Goal: Information Seeking & Learning: Find specific fact

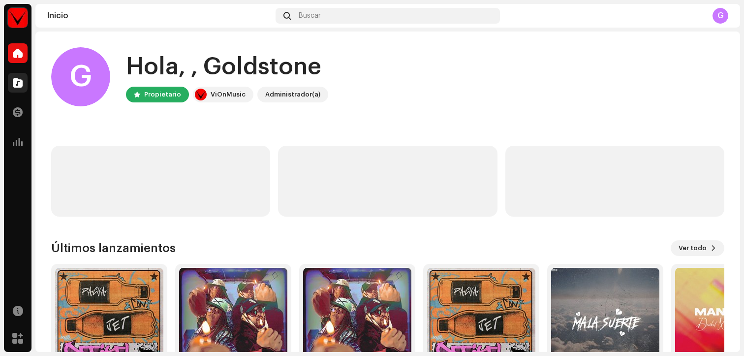
click at [23, 86] on div at bounding box center [18, 83] width 20 height 20
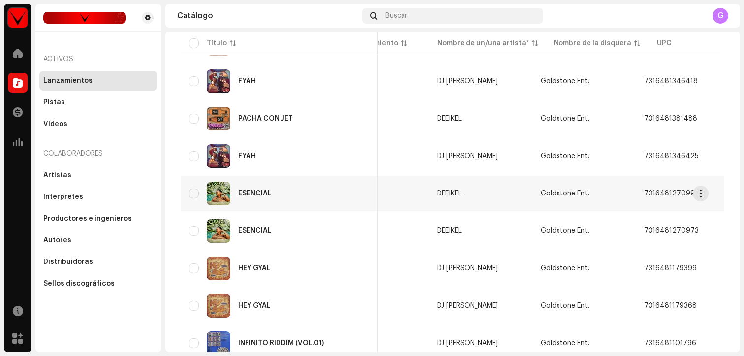
scroll to position [0, 48]
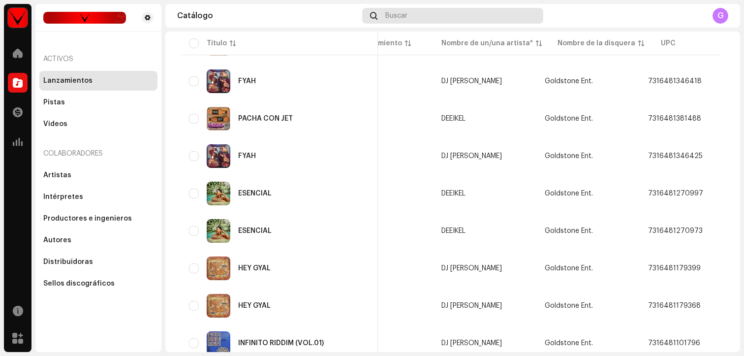
click at [405, 15] on span "Buscar" at bounding box center [396, 16] width 22 height 8
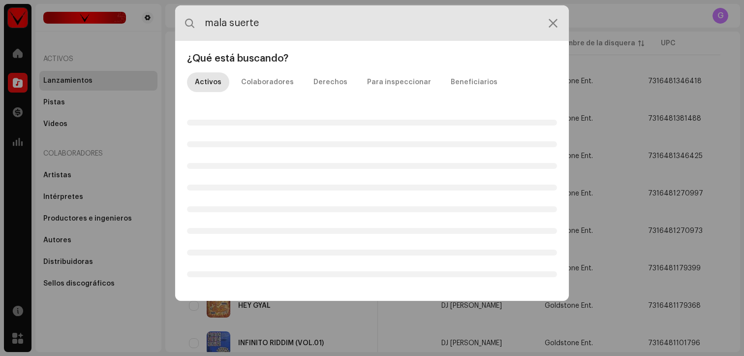
type input "mala suerte"
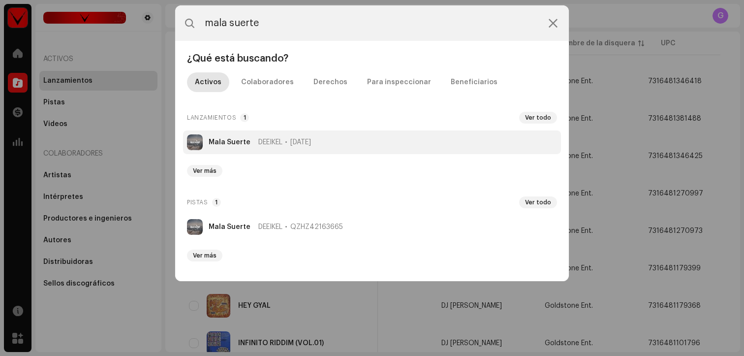
click at [307, 143] on span "[DATE]" at bounding box center [300, 142] width 21 height 8
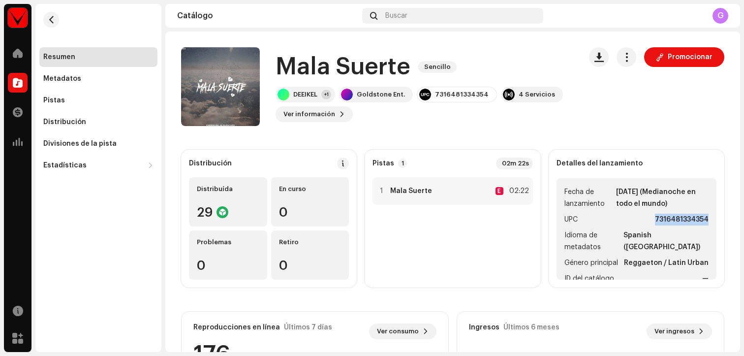
drag, startPoint x: 646, startPoint y: 219, endPoint x: 712, endPoint y: 220, distance: 66.0
click at [712, 220] on div "Detalles del lanzamiento Fecha de lanzamiento [DATE] (Medianoche en todo el mun…" at bounding box center [637, 219] width 176 height 138
copy strong "7316481334354"
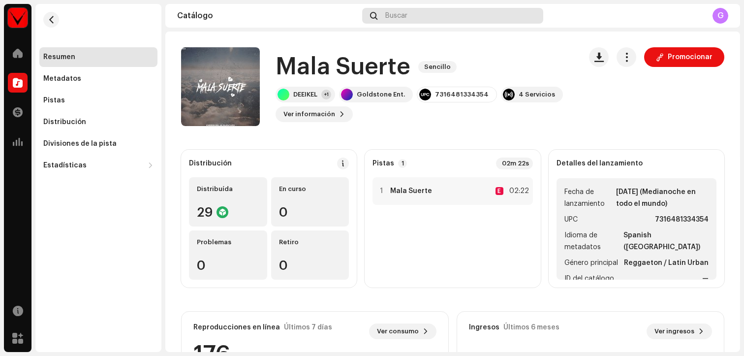
click at [383, 21] on div "Buscar" at bounding box center [452, 16] width 181 height 16
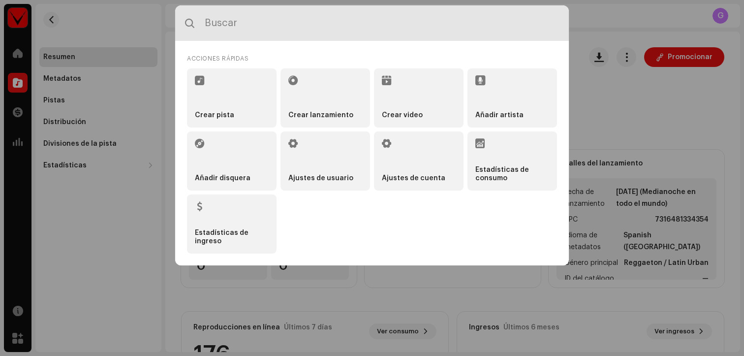
click at [397, 16] on input "text" at bounding box center [372, 22] width 394 height 35
type input "[US_STATE]"
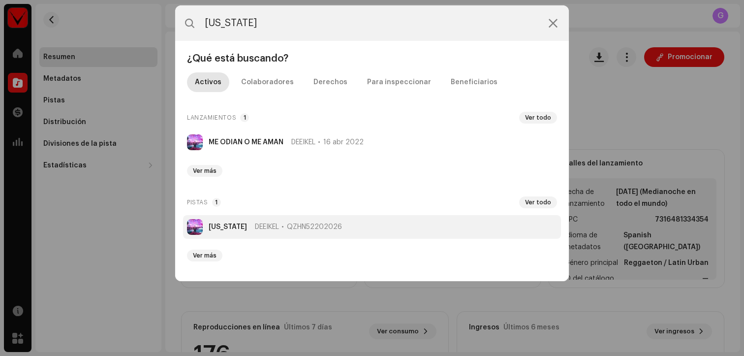
click at [332, 229] on li "[US_STATE] DEEIKEL QZHN52202026" at bounding box center [372, 227] width 378 height 24
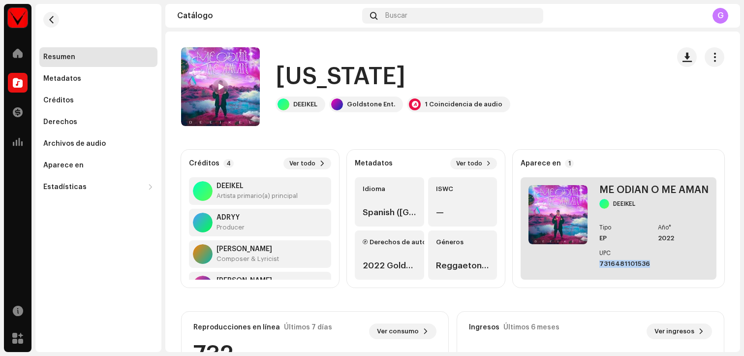
drag, startPoint x: 641, startPoint y: 262, endPoint x: 592, endPoint y: 266, distance: 49.8
click at [592, 266] on div "ME ODIAN O ME AMAN DEEIKEL Tipo EP Año* 2022 UPC 7316481101536" at bounding box center [619, 228] width 196 height 102
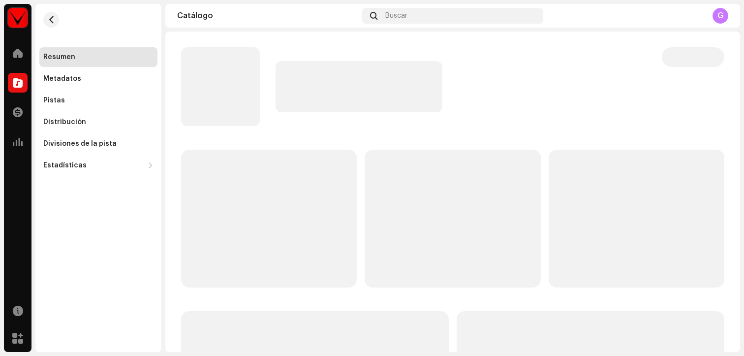
click at [47, 27] on re-m-nav-back at bounding box center [51, 25] width 24 height 43
click at [49, 24] on button "button" at bounding box center [51, 20] width 16 height 16
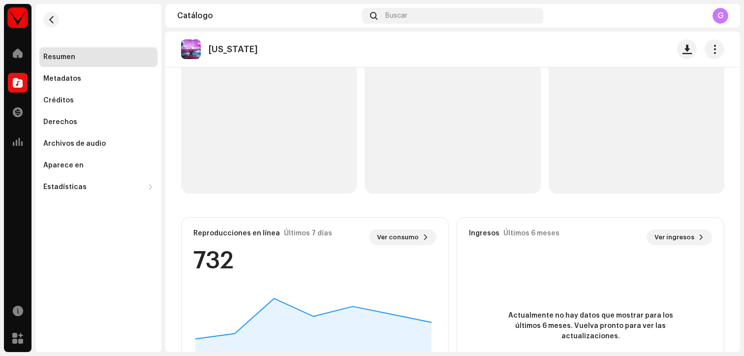
scroll to position [96, 0]
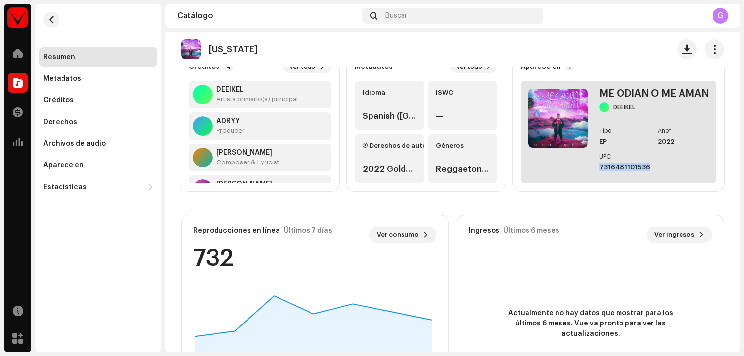
drag, startPoint x: 642, startPoint y: 168, endPoint x: 594, endPoint y: 167, distance: 47.8
click at [600, 167] on div "7316481101536" at bounding box center [625, 167] width 51 height 8
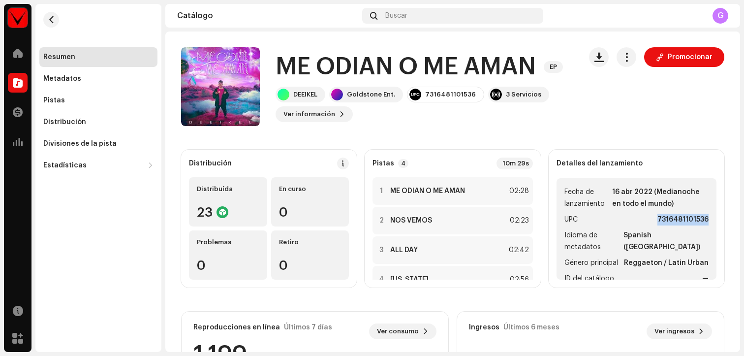
drag, startPoint x: 648, startPoint y: 219, endPoint x: 699, endPoint y: 221, distance: 50.2
click at [699, 222] on li "UPC 7316481101536" at bounding box center [637, 220] width 144 height 12
copy strong "7316481101536"
click at [416, 16] on div "Buscar" at bounding box center [452, 16] width 181 height 16
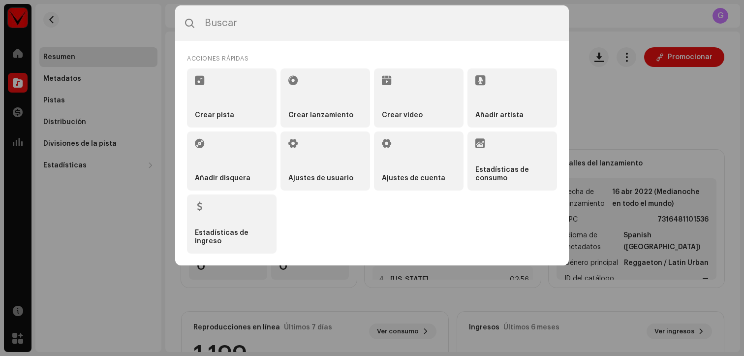
type input "i"
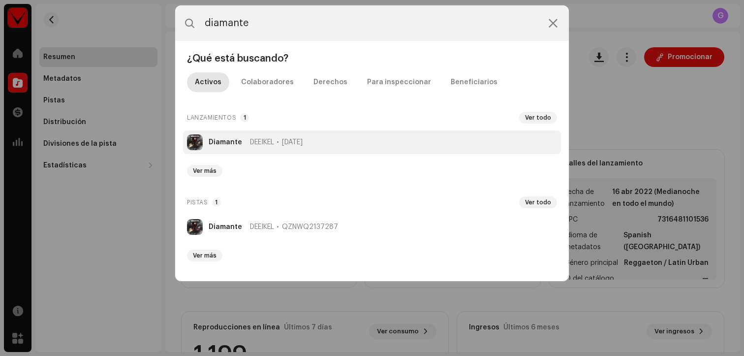
type input "diamante"
click at [303, 140] on span "[DATE]" at bounding box center [292, 142] width 21 height 8
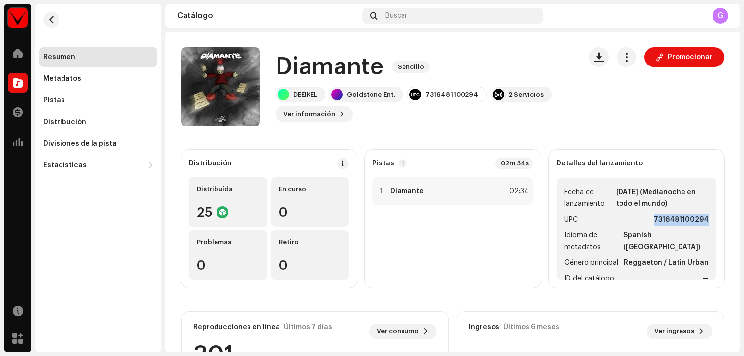
drag, startPoint x: 646, startPoint y: 218, endPoint x: 700, endPoint y: 220, distance: 54.2
click at [700, 220] on ul "Fecha de lanzamiento [DATE] (Medianoche en todo el mundo) UPC 7316481100294 Idi…" at bounding box center [637, 228] width 160 height 101
copy strong "7316481100294"
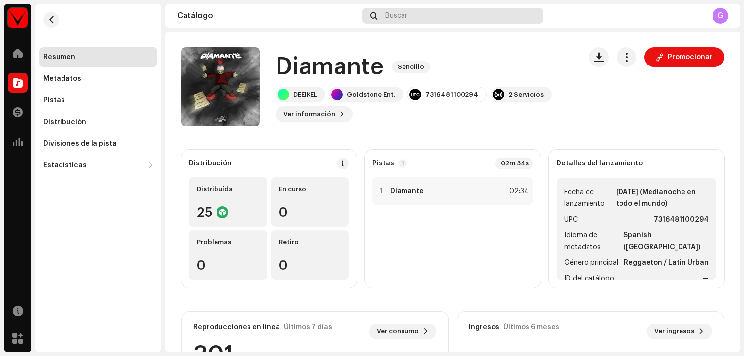
click at [413, 19] on div "Buscar" at bounding box center [452, 16] width 181 height 16
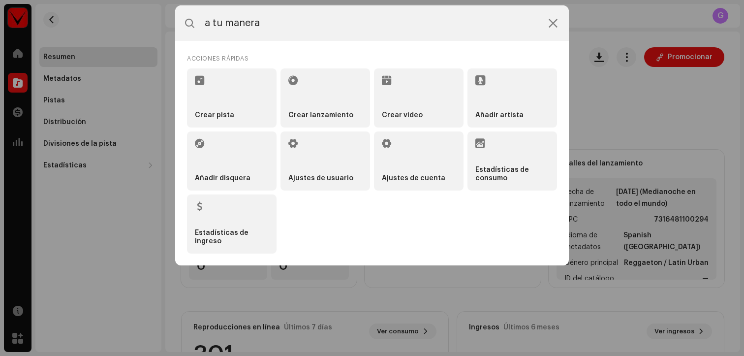
type input "a tu manera"
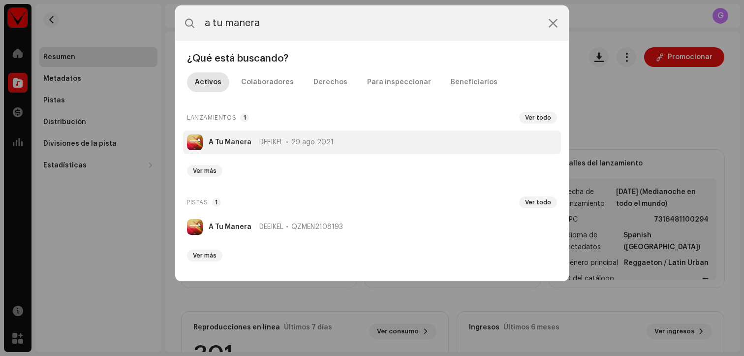
click at [315, 138] on span "29 ago 2021" at bounding box center [312, 142] width 42 height 8
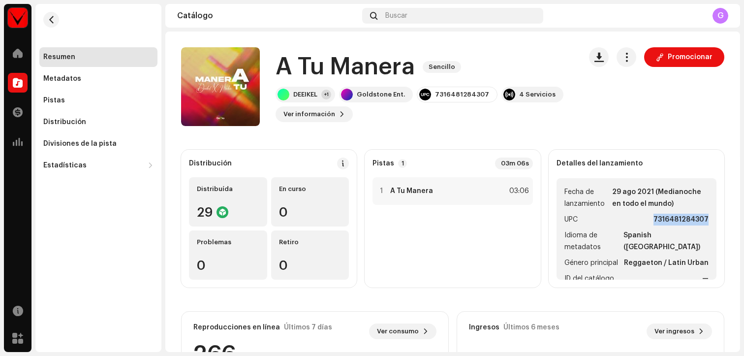
drag, startPoint x: 646, startPoint y: 219, endPoint x: 703, endPoint y: 220, distance: 57.1
click at [703, 220] on ul "Fecha de lanzamiento 29 ago 2021 (Medianoche en todo el mundo) UPC 731648128430…" at bounding box center [637, 228] width 160 height 101
copy strong "7316481284307"
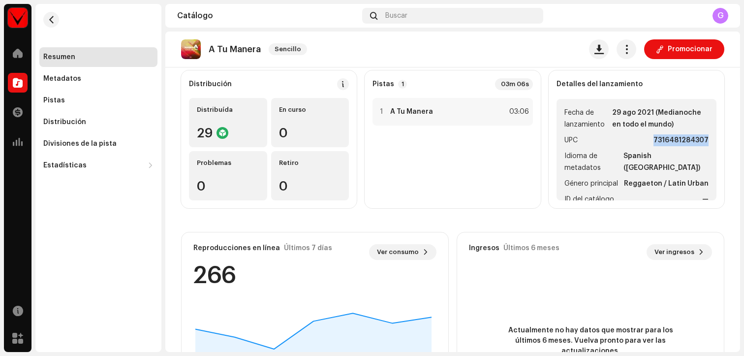
scroll to position [86, 0]
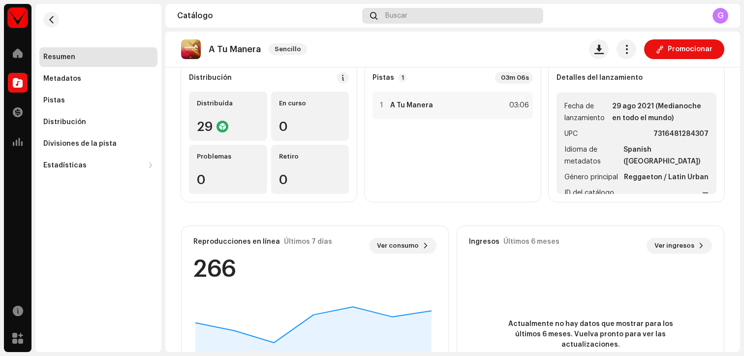
click at [410, 19] on div "Buscar" at bounding box center [452, 16] width 181 height 16
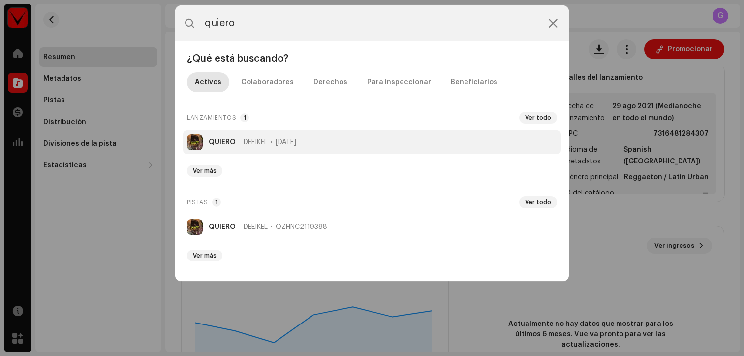
type input "quiero"
click at [296, 144] on span "[DATE]" at bounding box center [286, 142] width 21 height 8
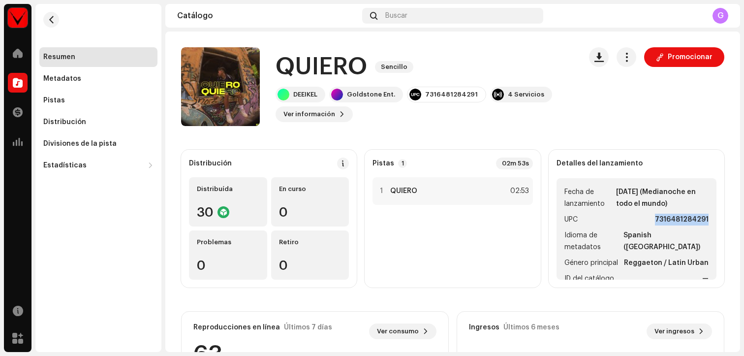
drag, startPoint x: 647, startPoint y: 217, endPoint x: 721, endPoint y: 219, distance: 73.4
click at [721, 219] on div "Distribución Distribuída 30 En curso 0 Problemas 0 Retiro 0 Pistas 1 02m 53s 1 …" at bounding box center [452, 329] width 575 height 358
copy strong "7316481284291"
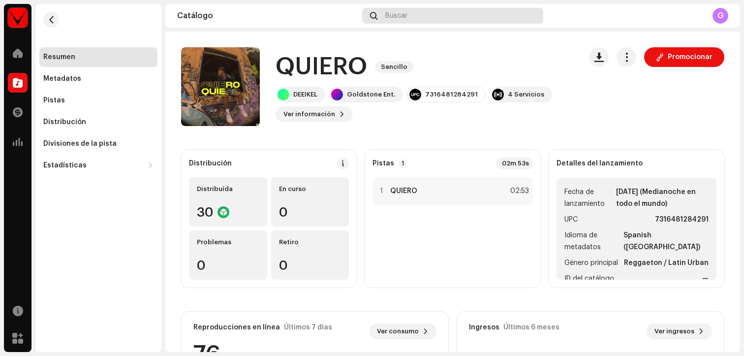
click at [395, 23] on div "Buscar" at bounding box center [452, 16] width 181 height 16
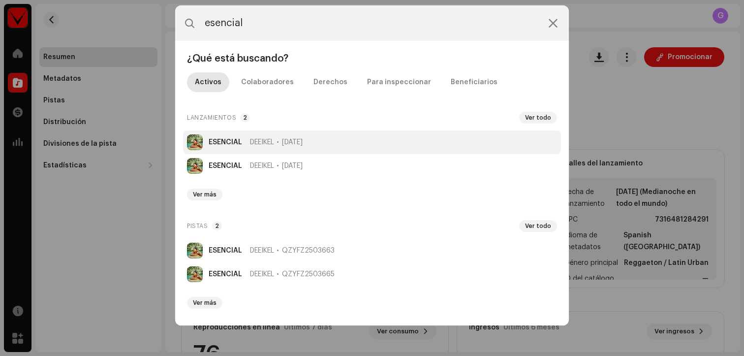
type input "esencial"
click at [383, 151] on li "ESENCIAL DEEIKEL [DATE]" at bounding box center [372, 142] width 378 height 24
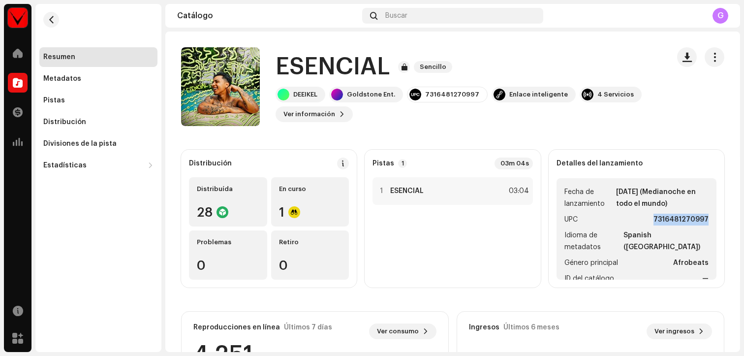
drag, startPoint x: 646, startPoint y: 217, endPoint x: 713, endPoint y: 220, distance: 67.0
click at [713, 220] on div "Detalles del lanzamiento Fecha de lanzamiento [DATE] (Medianoche en todo el mun…" at bounding box center [637, 219] width 176 height 138
copy strong "7316481270997"
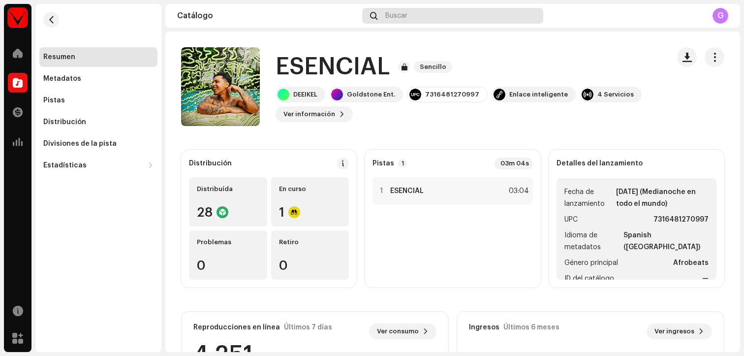
click at [437, 18] on div "Buscar" at bounding box center [452, 16] width 181 height 16
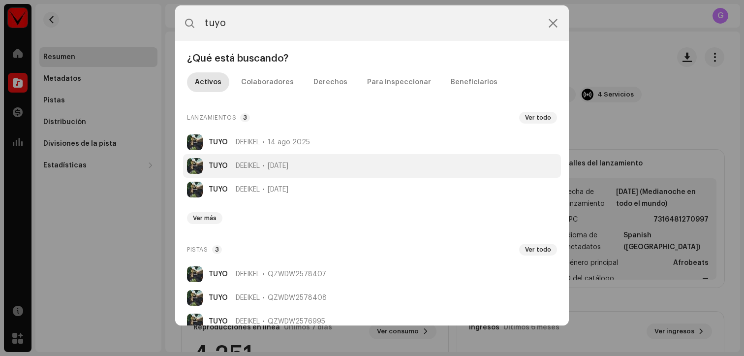
type input "tuyo"
click at [288, 167] on span "[DATE]" at bounding box center [278, 166] width 21 height 8
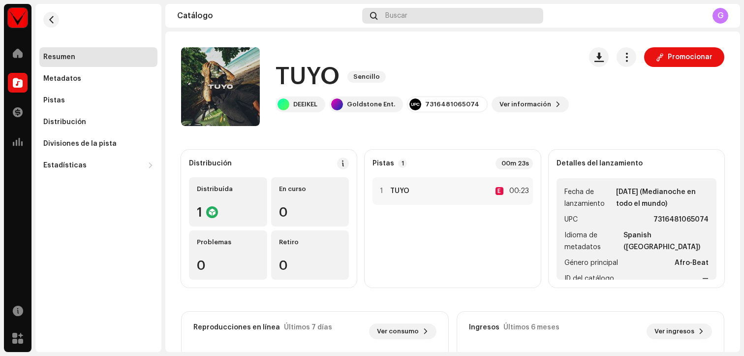
click at [447, 13] on div "Buscar" at bounding box center [452, 16] width 181 height 16
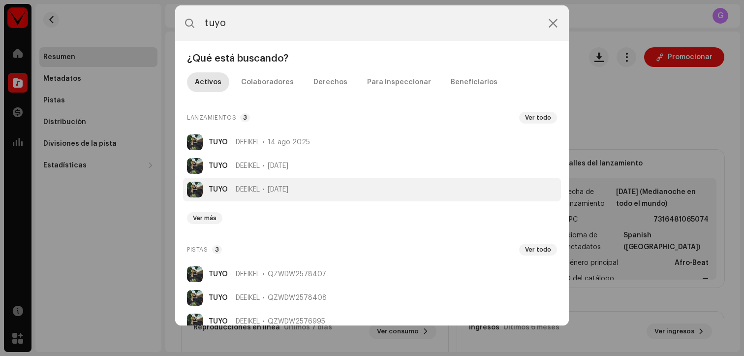
type input "tuyo"
click at [348, 187] on li "TUYO DEEIKEL [DATE]" at bounding box center [372, 190] width 378 height 24
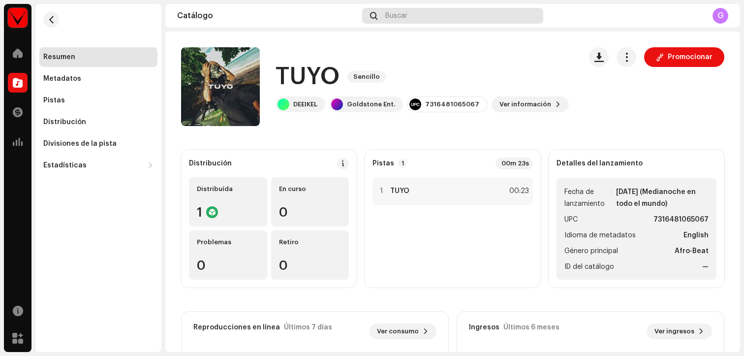
click at [426, 19] on div "Buscar" at bounding box center [452, 16] width 181 height 16
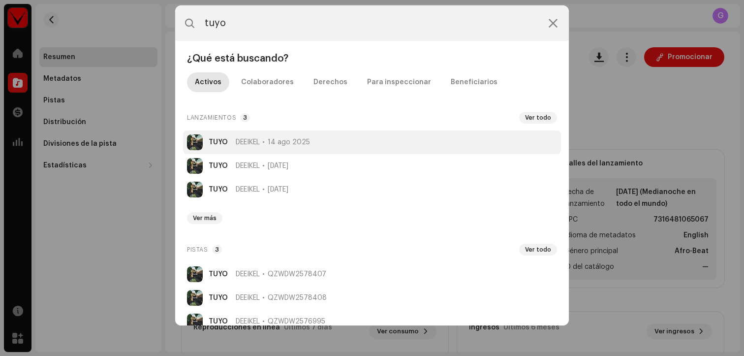
type input "tuyo"
click at [335, 143] on li "TUYO DEEIKEL 14 ago 2025" at bounding box center [372, 142] width 378 height 24
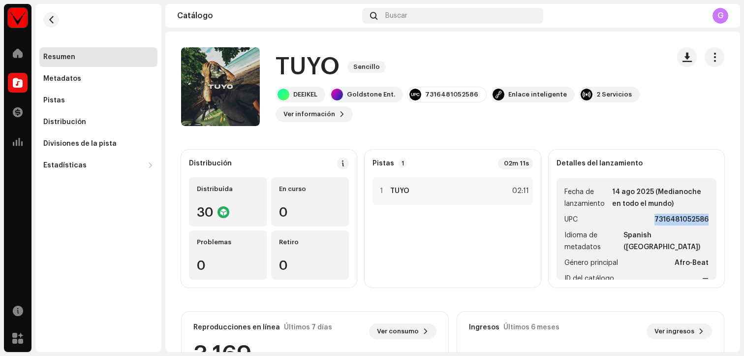
drag, startPoint x: 642, startPoint y: 221, endPoint x: 711, endPoint y: 221, distance: 68.4
click at [711, 221] on div "Detalles del lanzamiento Fecha de lanzamiento 14 ago 2025 (Medianoche en todo e…" at bounding box center [637, 219] width 176 height 138
copy strong "7316481052586"
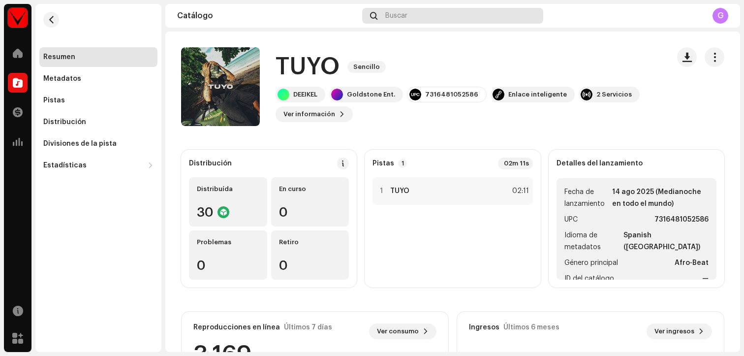
click at [395, 18] on span "Buscar" at bounding box center [396, 16] width 22 height 8
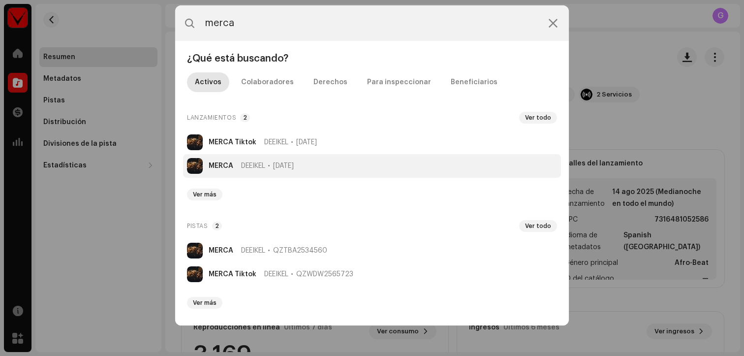
type input "merca"
click at [299, 170] on li "MERCA DEEIKEL [DATE]" at bounding box center [372, 166] width 378 height 24
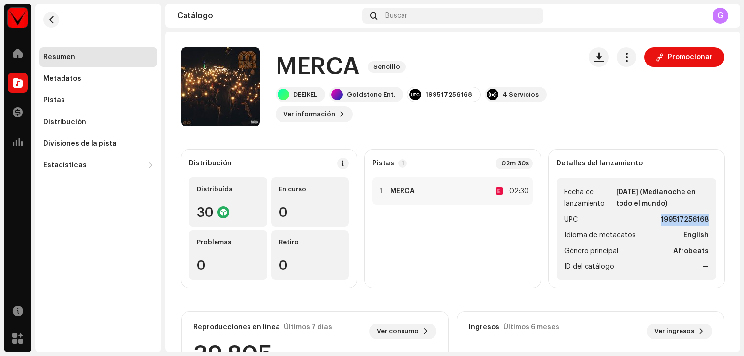
drag, startPoint x: 653, startPoint y: 218, endPoint x: 709, endPoint y: 219, distance: 56.1
click at [709, 219] on ul "Fecha de lanzamiento [DATE] (Medianoche en todo el mundo) UPC 199517256168 Idio…" at bounding box center [637, 228] width 160 height 101
copy strong "199517256168"
click at [402, 18] on span "Buscar" at bounding box center [396, 16] width 22 height 8
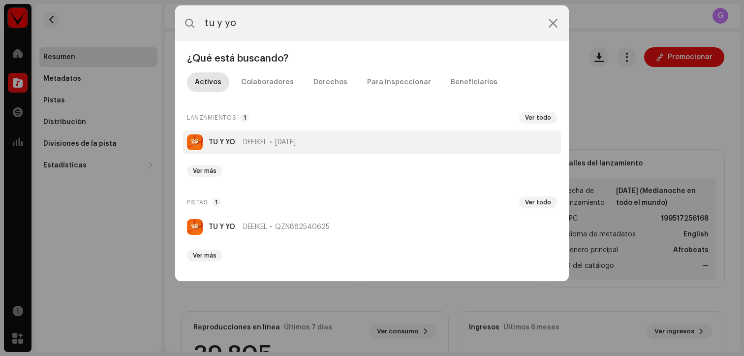
type input "tu y yo"
click at [340, 137] on li "TU Y YO DEEIKEL [DATE]" at bounding box center [372, 142] width 378 height 24
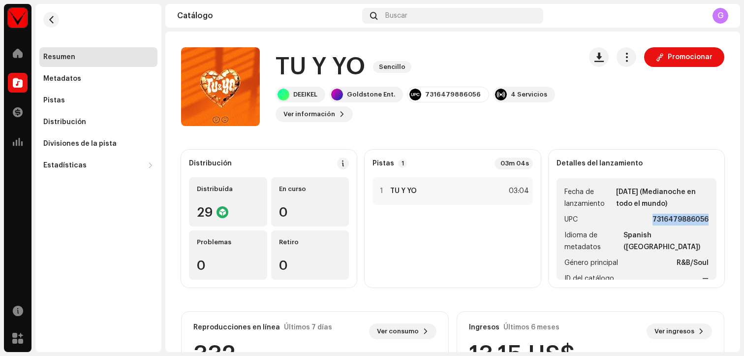
drag, startPoint x: 643, startPoint y: 215, endPoint x: 707, endPoint y: 219, distance: 64.6
click at [707, 219] on ul "Fecha de lanzamiento [DATE] (Medianoche en todo el mundo) UPC 7316479886056 Idi…" at bounding box center [637, 228] width 160 height 101
copy strong "7316479886056"
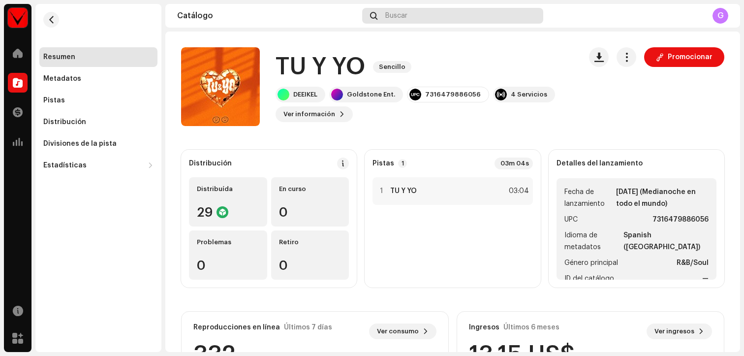
click at [416, 13] on div "Buscar" at bounding box center [452, 16] width 181 height 16
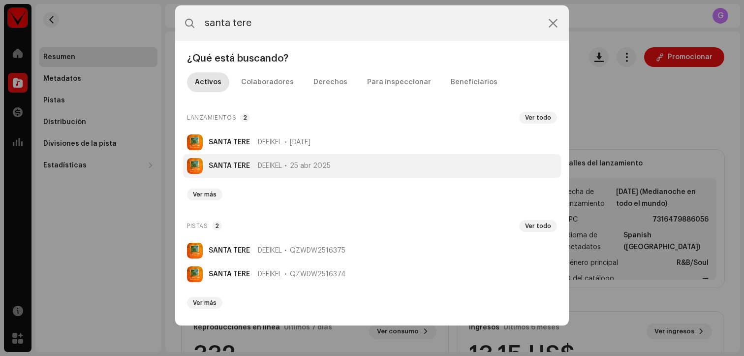
type input "santa tere"
click at [342, 163] on li "SANTA TERE DEEIKEL 25 abr 2025" at bounding box center [372, 166] width 378 height 24
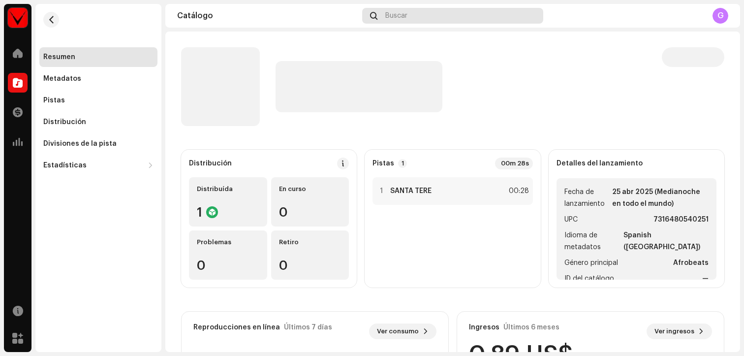
click at [416, 15] on div "Buscar" at bounding box center [452, 16] width 181 height 16
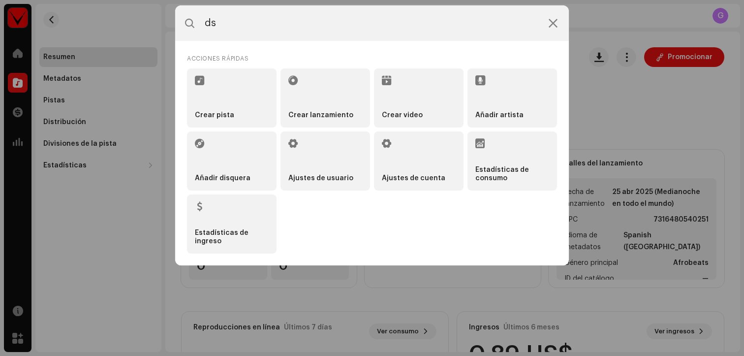
type input "d"
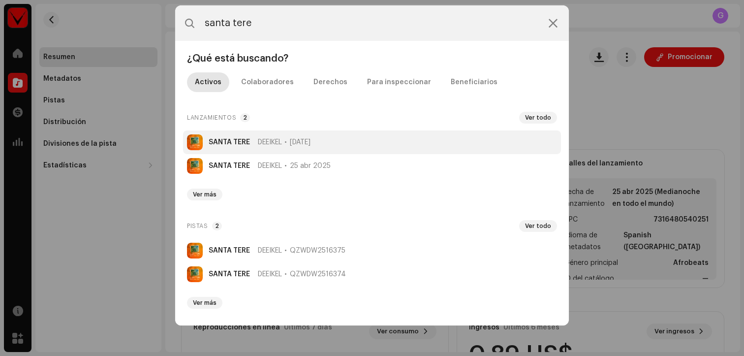
type input "santa tere"
click at [395, 136] on li "SANTA TERE DEEIKEL [DATE]" at bounding box center [372, 142] width 378 height 24
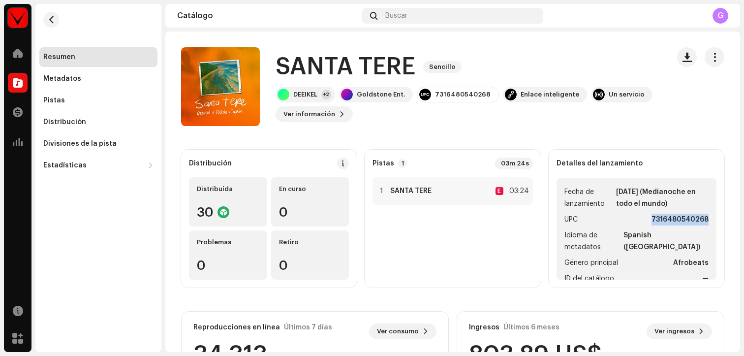
drag, startPoint x: 643, startPoint y: 219, endPoint x: 716, endPoint y: 221, distance: 72.9
click at [716, 221] on div "Detalles del lanzamiento Fecha de lanzamiento [DATE] (Medianoche en todo el mun…" at bounding box center [637, 219] width 176 height 138
copy strong "7316480540268"
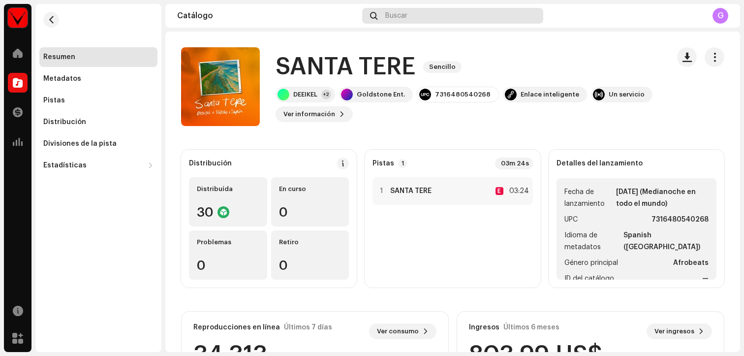
click at [427, 20] on div "Buscar" at bounding box center [452, 16] width 181 height 16
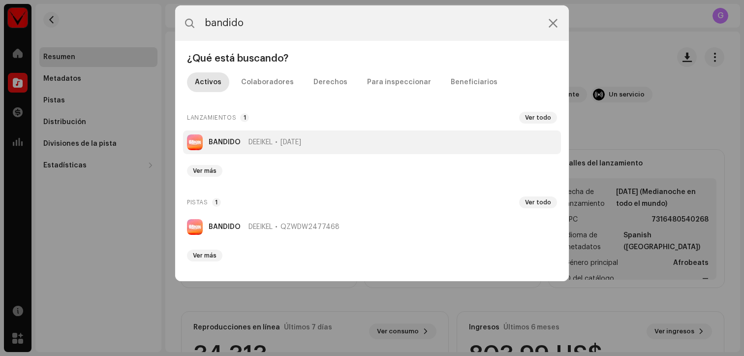
type input "bandido"
click at [372, 137] on li "BANDIDO DEEIKEL [DATE]" at bounding box center [372, 142] width 378 height 24
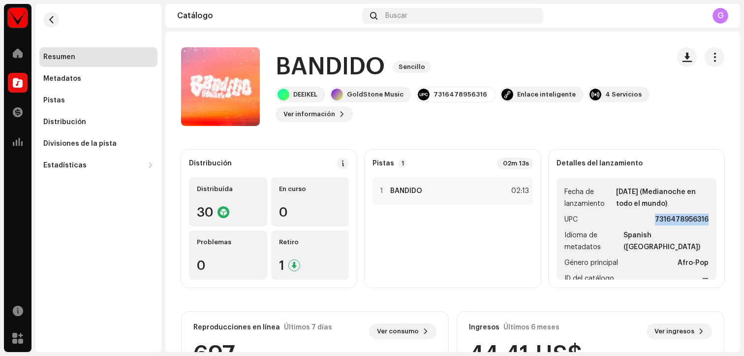
drag, startPoint x: 645, startPoint y: 219, endPoint x: 701, endPoint y: 219, distance: 56.6
click at [701, 219] on ul "Fecha de lanzamiento [DATE] (Medianoche en todo el mundo) UPC 7316478956316 Idi…" at bounding box center [637, 228] width 160 height 101
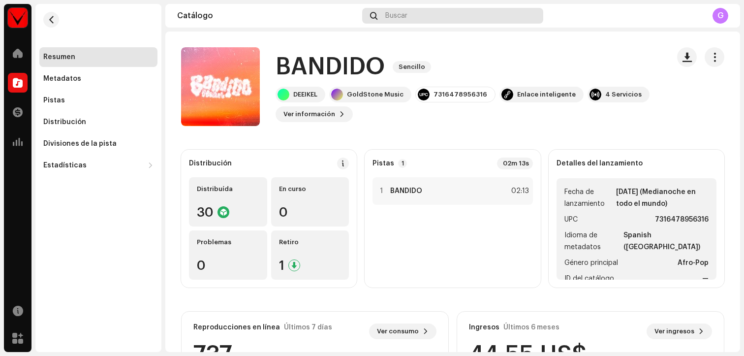
click at [405, 14] on span "Buscar" at bounding box center [396, 16] width 22 height 8
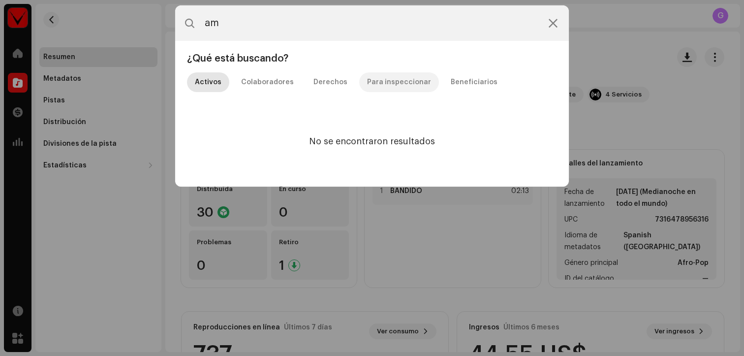
type input "a"
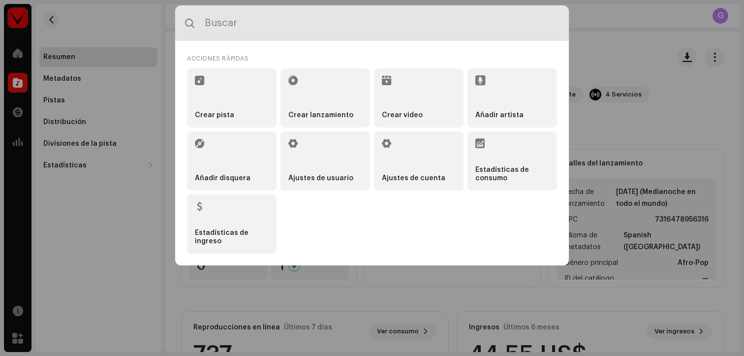
click at [374, 23] on input "text" at bounding box center [372, 22] width 394 height 35
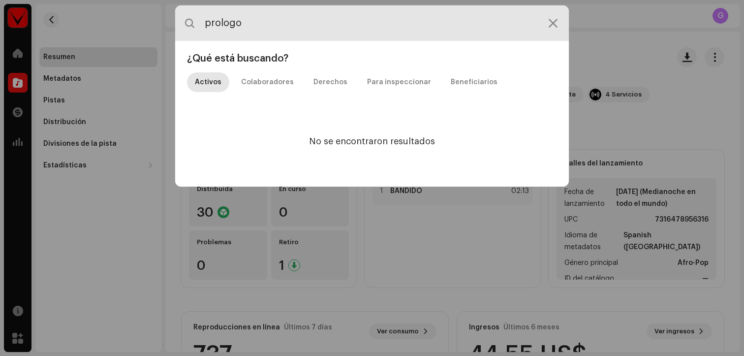
type input "prologo"
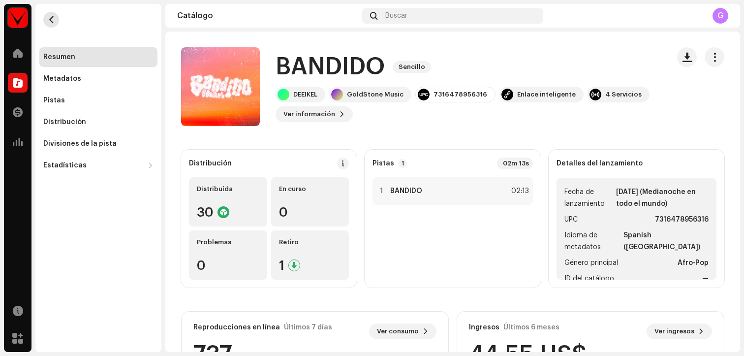
click at [54, 20] on span "button" at bounding box center [51, 20] width 7 height 8
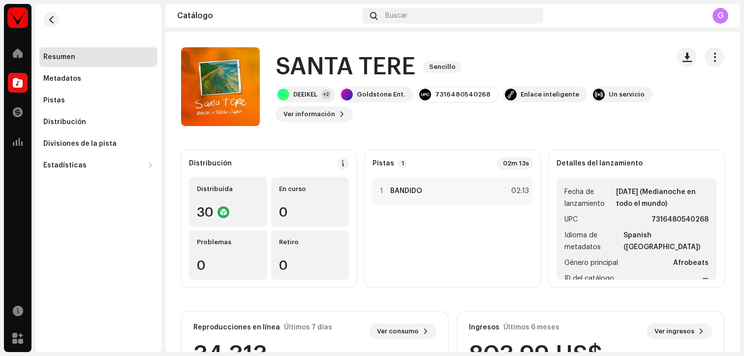
click at [79, 62] on div "Resumen" at bounding box center [98, 57] width 118 height 20
click at [22, 54] on span at bounding box center [18, 53] width 10 height 8
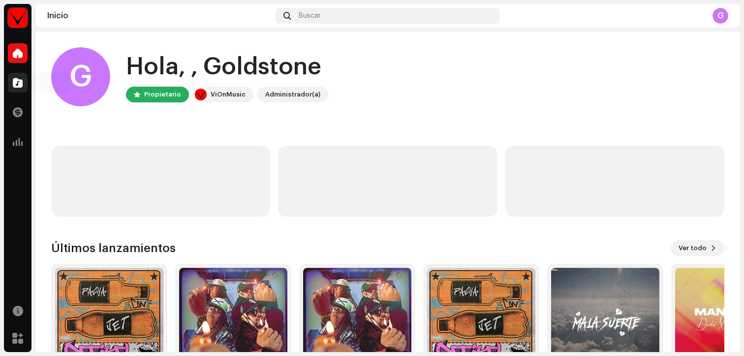
click at [24, 84] on div at bounding box center [18, 83] width 20 height 20
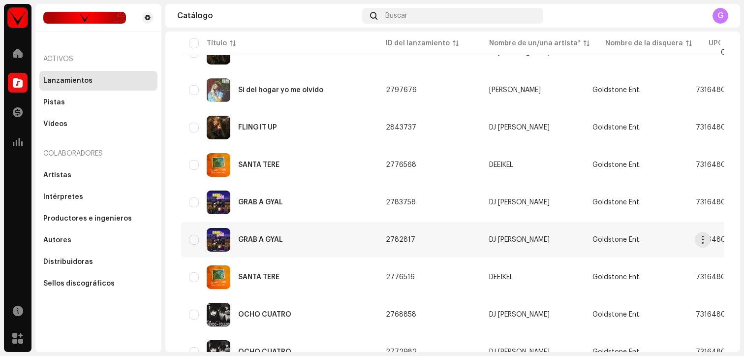
scroll to position [730, 0]
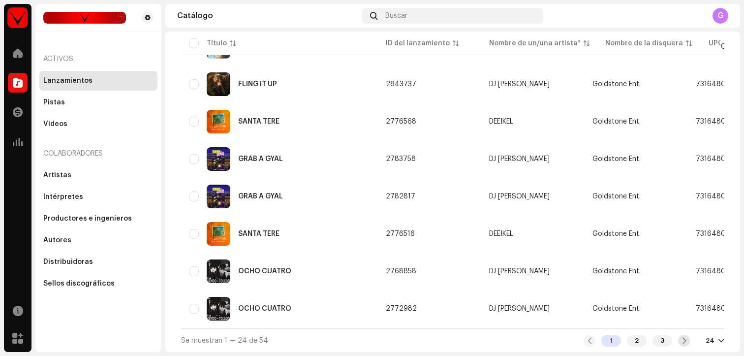
click at [681, 337] on span at bounding box center [684, 341] width 6 height 8
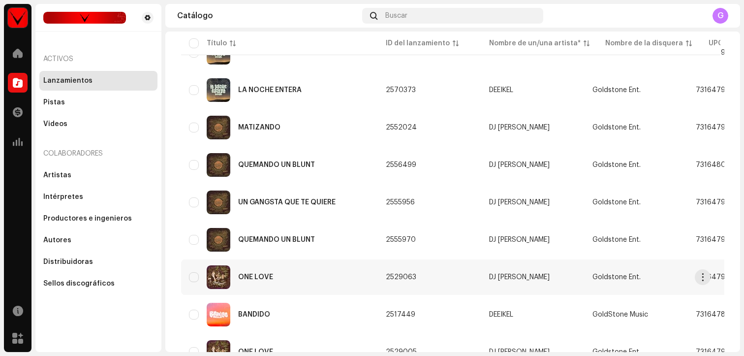
scroll to position [730, 0]
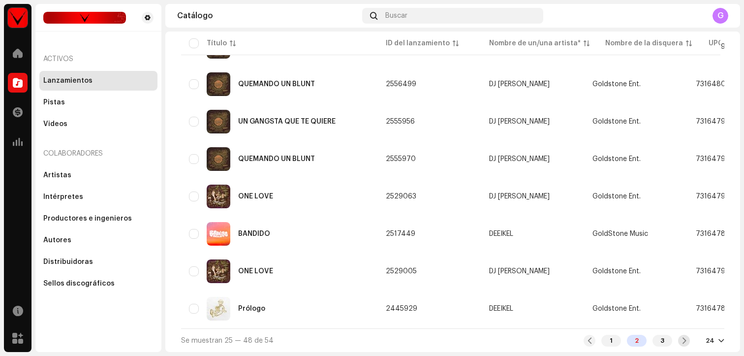
click at [681, 340] on span at bounding box center [684, 341] width 6 height 8
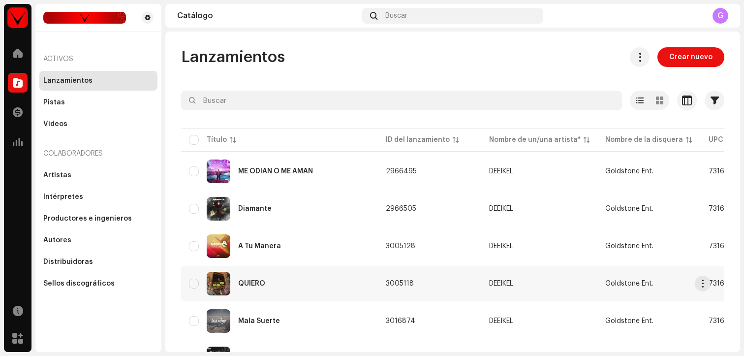
scroll to position [54, 0]
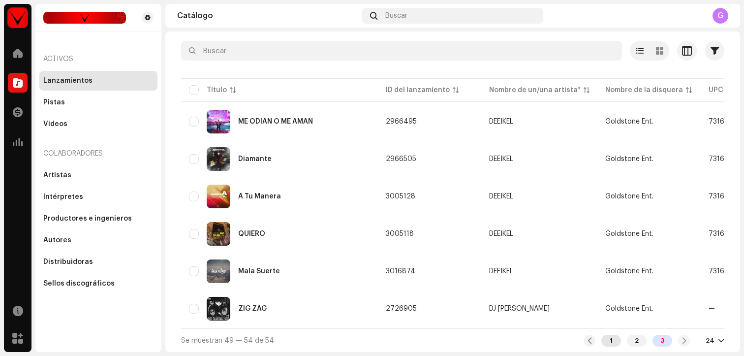
click at [611, 339] on div "1" at bounding box center [612, 341] width 20 height 12
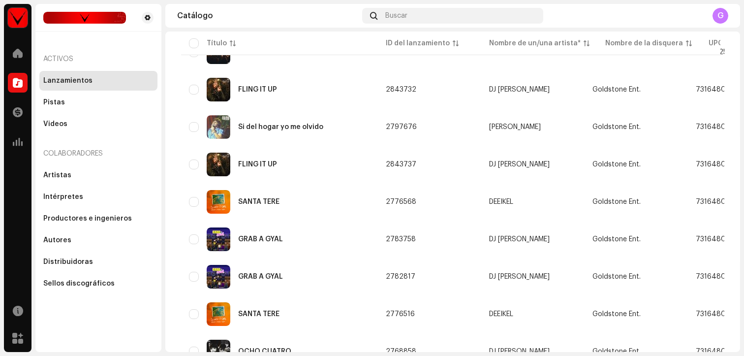
scroll to position [730, 0]
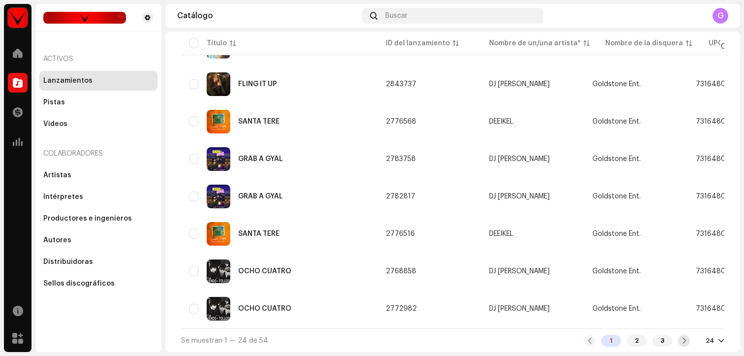
click at [681, 342] on span at bounding box center [684, 341] width 6 height 8
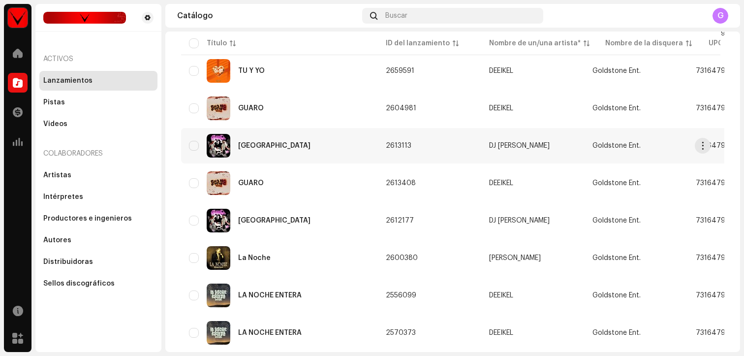
scroll to position [730, 0]
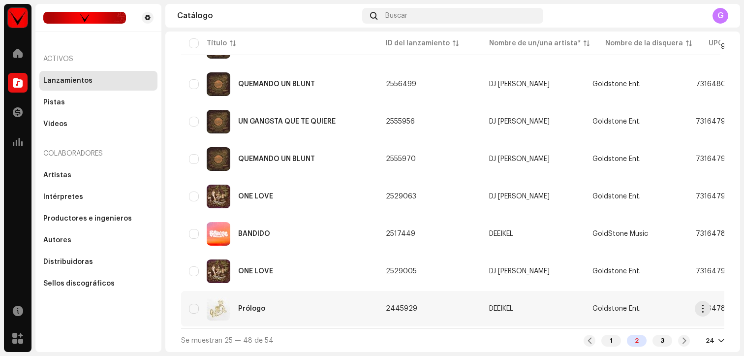
click at [534, 311] on td "DEEIKEL" at bounding box center [532, 308] width 103 height 35
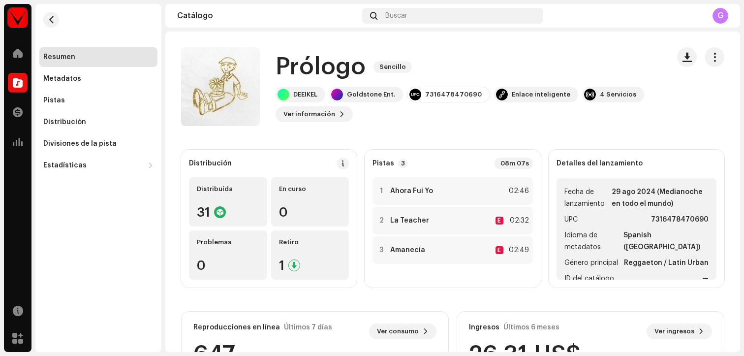
drag, startPoint x: 645, startPoint y: 219, endPoint x: 711, endPoint y: 219, distance: 66.0
click at [711, 219] on div "Detalles del lanzamiento Fecha de lanzamiento 29 ago 2024 (Medianoche en todo e…" at bounding box center [637, 219] width 176 height 138
click at [391, 11] on div "Buscar" at bounding box center [452, 16] width 181 height 16
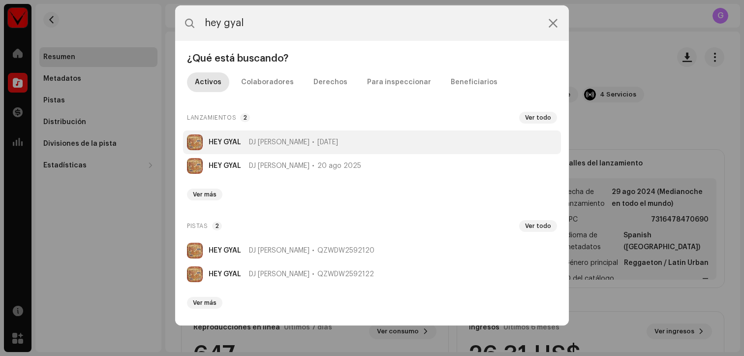
type input "hey gyal"
click at [336, 144] on li "HEY GYAL DJ Kendo [DATE]" at bounding box center [372, 142] width 378 height 24
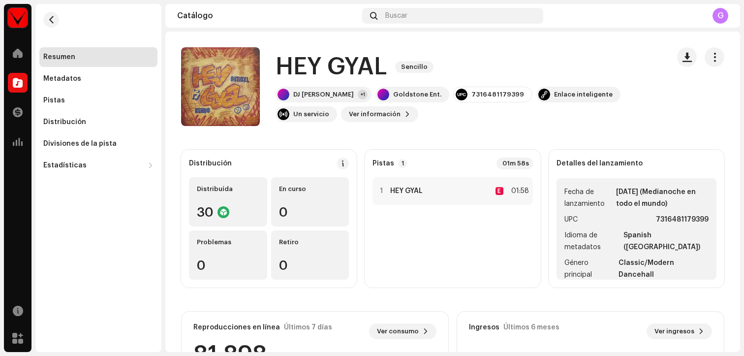
drag, startPoint x: 646, startPoint y: 217, endPoint x: 700, endPoint y: 217, distance: 54.1
click at [700, 217] on ul "Fecha de lanzamiento [DATE] (Medianoche en todo el mundo) UPC 7316481179399 Idi…" at bounding box center [637, 228] width 160 height 101
click at [399, 19] on span "Buscar" at bounding box center [396, 16] width 22 height 8
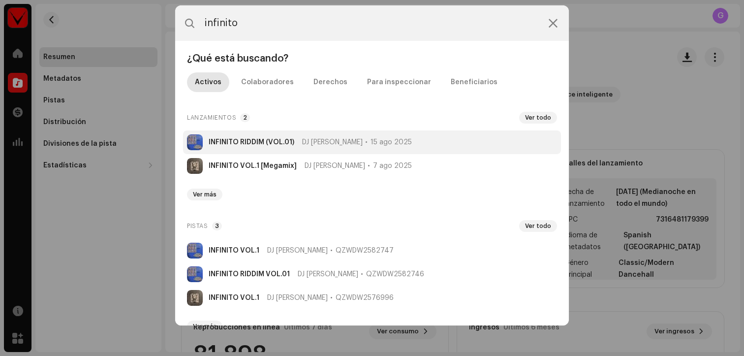
type input "infinito"
click at [371, 139] on span "15 ago 2025" at bounding box center [391, 142] width 41 height 8
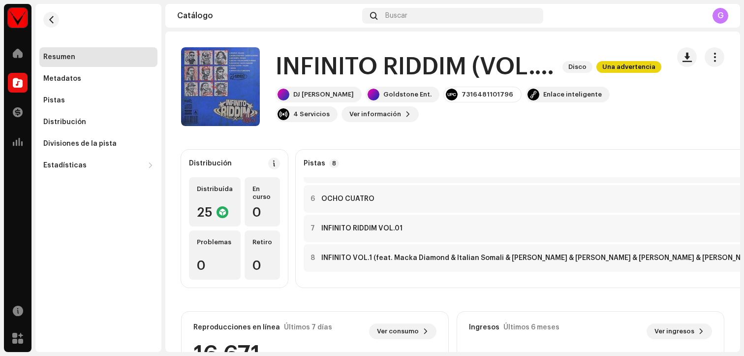
click at [662, 282] on div "Pistas 8 20m 54s 1 BOUNCE E 02:23 2 BUBBLE AND RIDE E 02:30 3 BIG BUMPA E 02:23…" at bounding box center [656, 219] width 721 height 138
click at [710, 57] on span "button" at bounding box center [714, 57] width 9 height 8
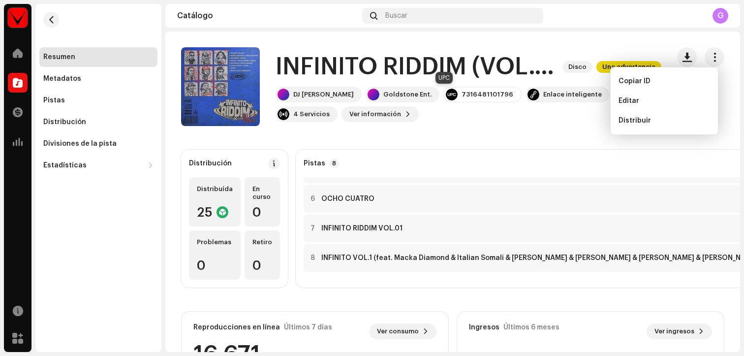
click at [462, 96] on div "7316481101796" at bounding box center [488, 95] width 52 height 8
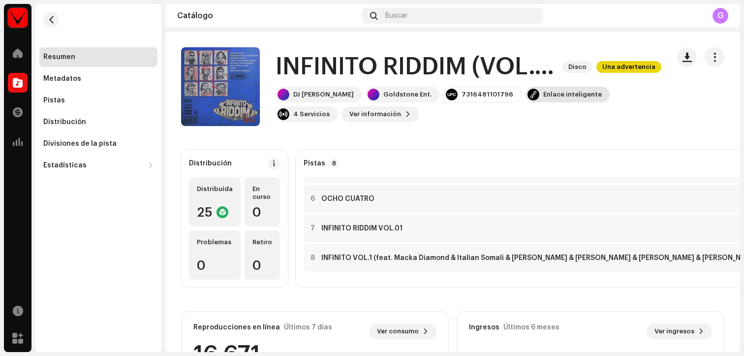
drag, startPoint x: 427, startPoint y: 95, endPoint x: 486, endPoint y: 95, distance: 59.6
click at [486, 95] on div "DJ [PERSON_NAME] Ent. 7316481101796 Enlace inteligente 4 Servicios Ver informac…" at bounding box center [469, 104] width 386 height 35
click at [416, 9] on div "Buscar" at bounding box center [452, 16] width 181 height 16
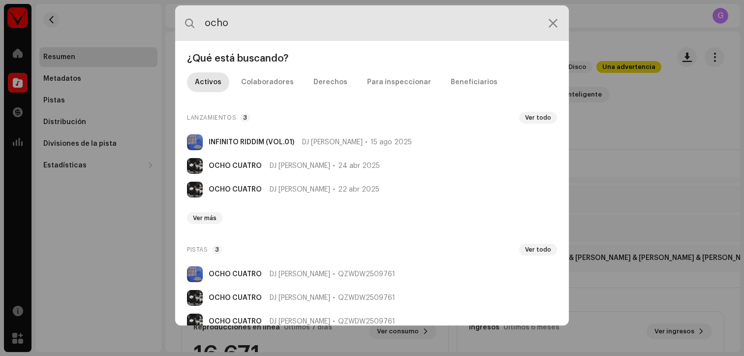
click at [317, 29] on input "ocho" at bounding box center [372, 22] width 394 height 35
drag, startPoint x: 317, startPoint y: 29, endPoint x: 140, endPoint y: 28, distance: 177.2
click at [140, 28] on div "ocho ¿Qué está buscando? Activos Colaboradores Derechos Para inspeccionar Benef…" at bounding box center [372, 178] width 744 height 356
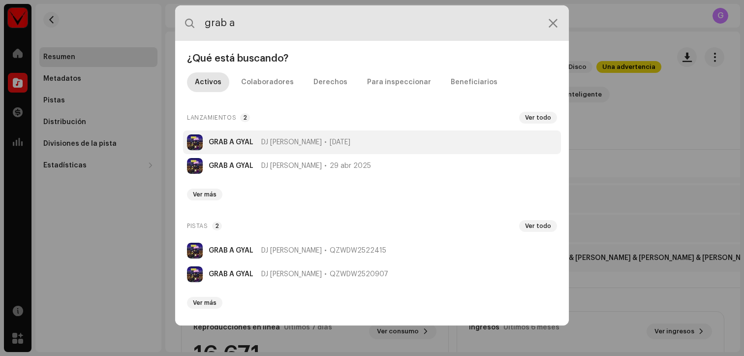
type input "grab a"
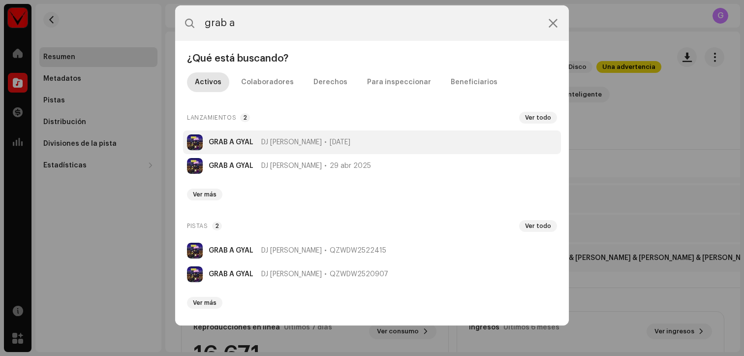
click at [325, 146] on li "GRAB A GYAL DJ Kendo [DATE]" at bounding box center [372, 142] width 378 height 24
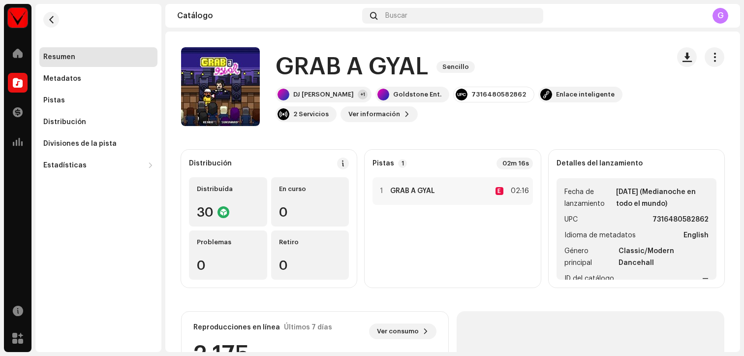
drag, startPoint x: 645, startPoint y: 218, endPoint x: 710, endPoint y: 219, distance: 65.0
click at [710, 219] on ul "Fecha de lanzamiento [DATE] (Medianoche en todo el mundo) UPC 7316480582862 Idi…" at bounding box center [637, 228] width 160 height 101
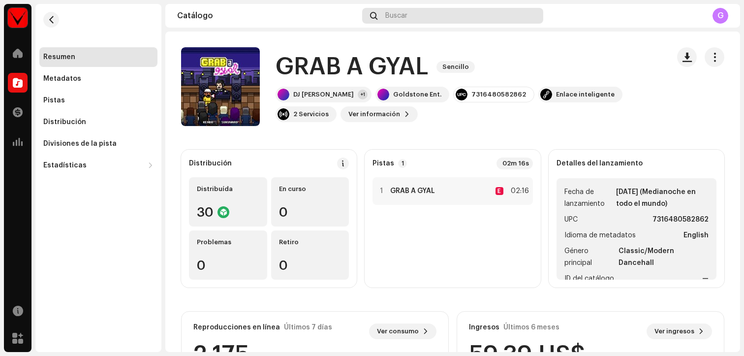
click at [394, 21] on div "Buscar" at bounding box center [452, 16] width 181 height 16
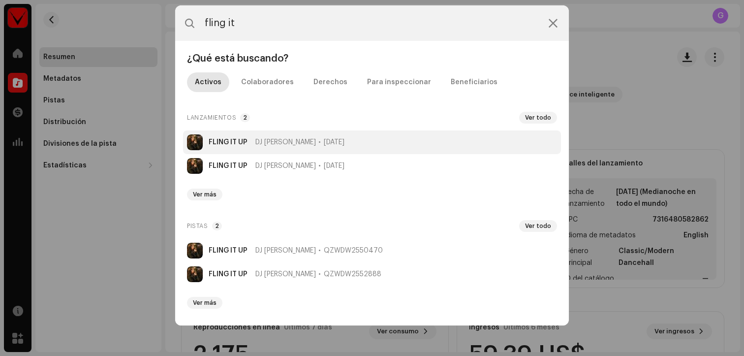
type input "fling it"
click at [324, 143] on span "[DATE]" at bounding box center [334, 142] width 21 height 8
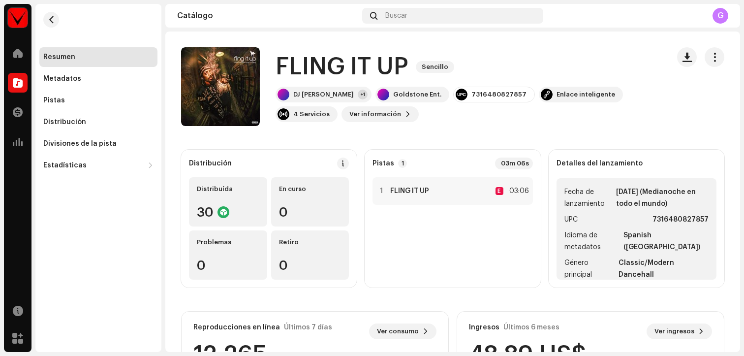
drag, startPoint x: 643, startPoint y: 220, endPoint x: 703, endPoint y: 219, distance: 60.6
click at [703, 219] on ul "Fecha de lanzamiento [DATE] (Medianoche en todo el mundo) UPC 7316480827857 Idi…" at bounding box center [637, 228] width 160 height 101
